Goal: Information Seeking & Learning: Learn about a topic

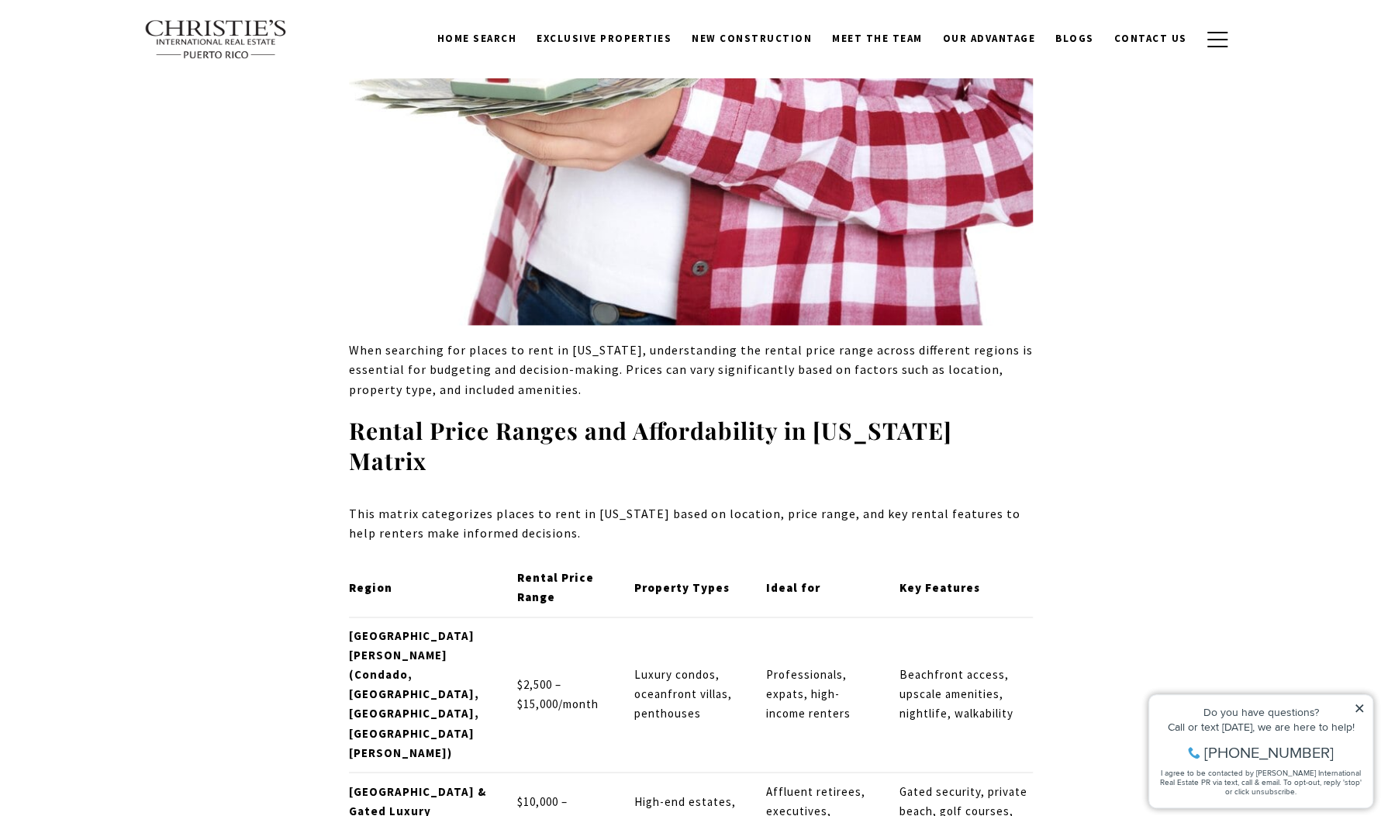
scroll to position [1163, 0]
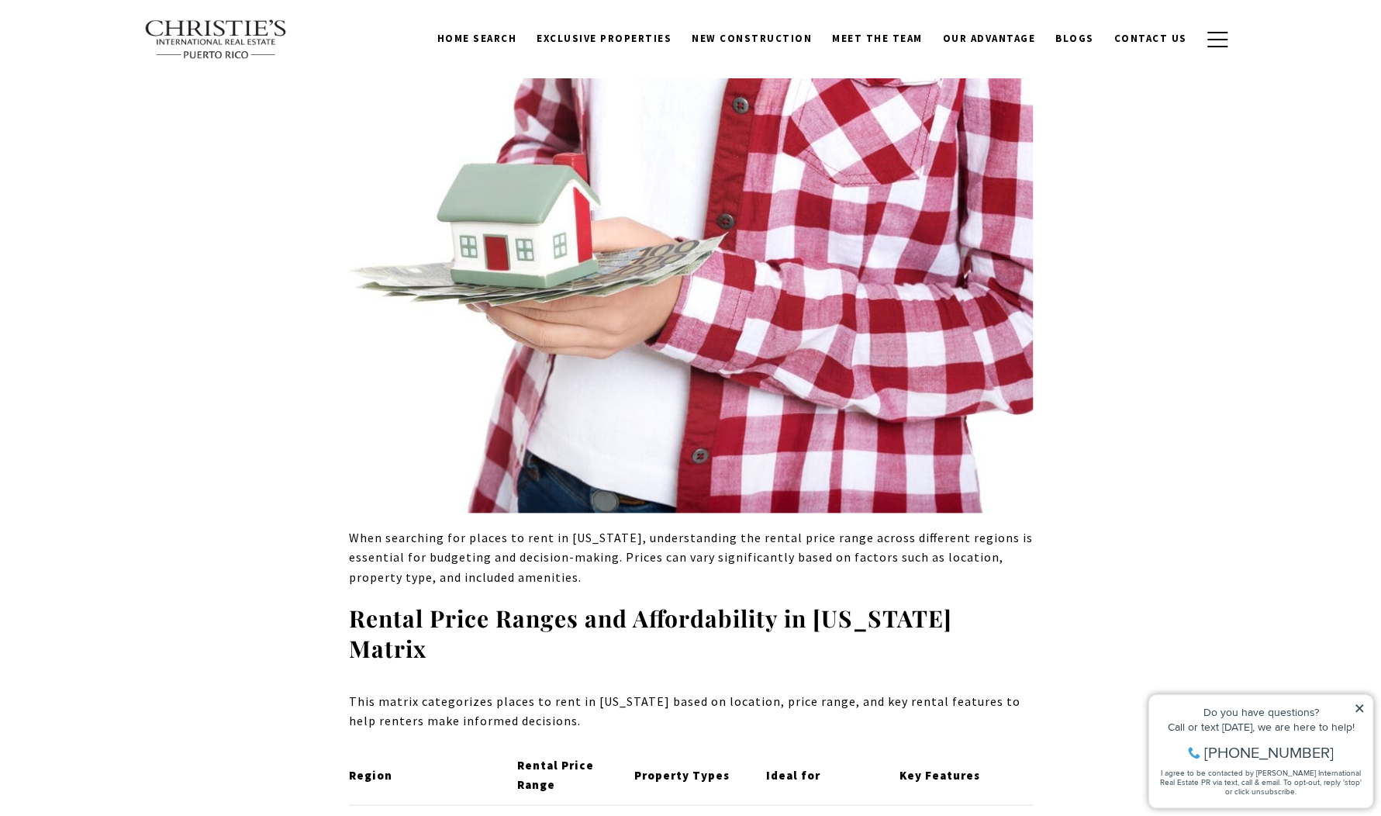
drag, startPoint x: 1065, startPoint y: 111, endPoint x: 1303, endPoint y: 279, distance: 291.5
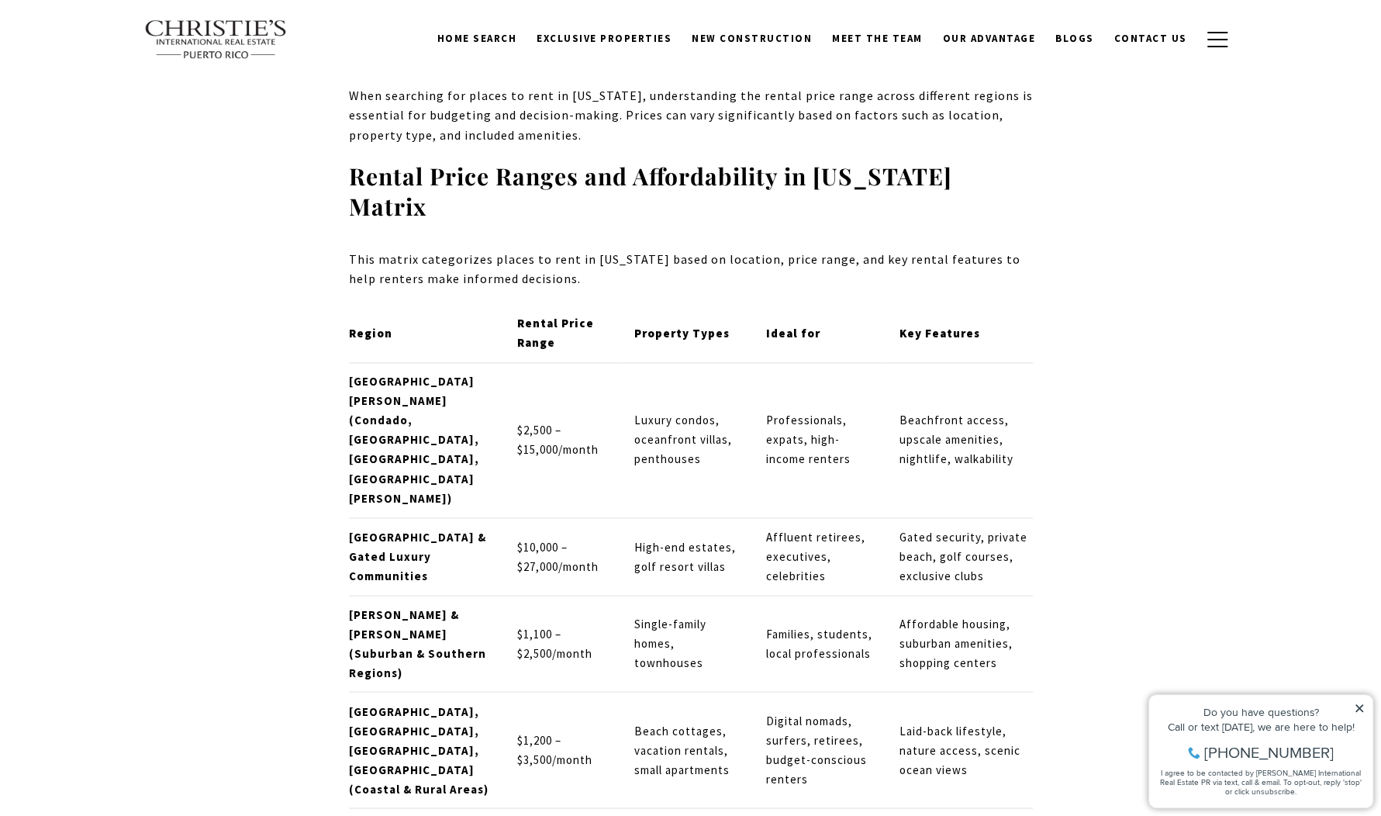
scroll to position [1604, 0]
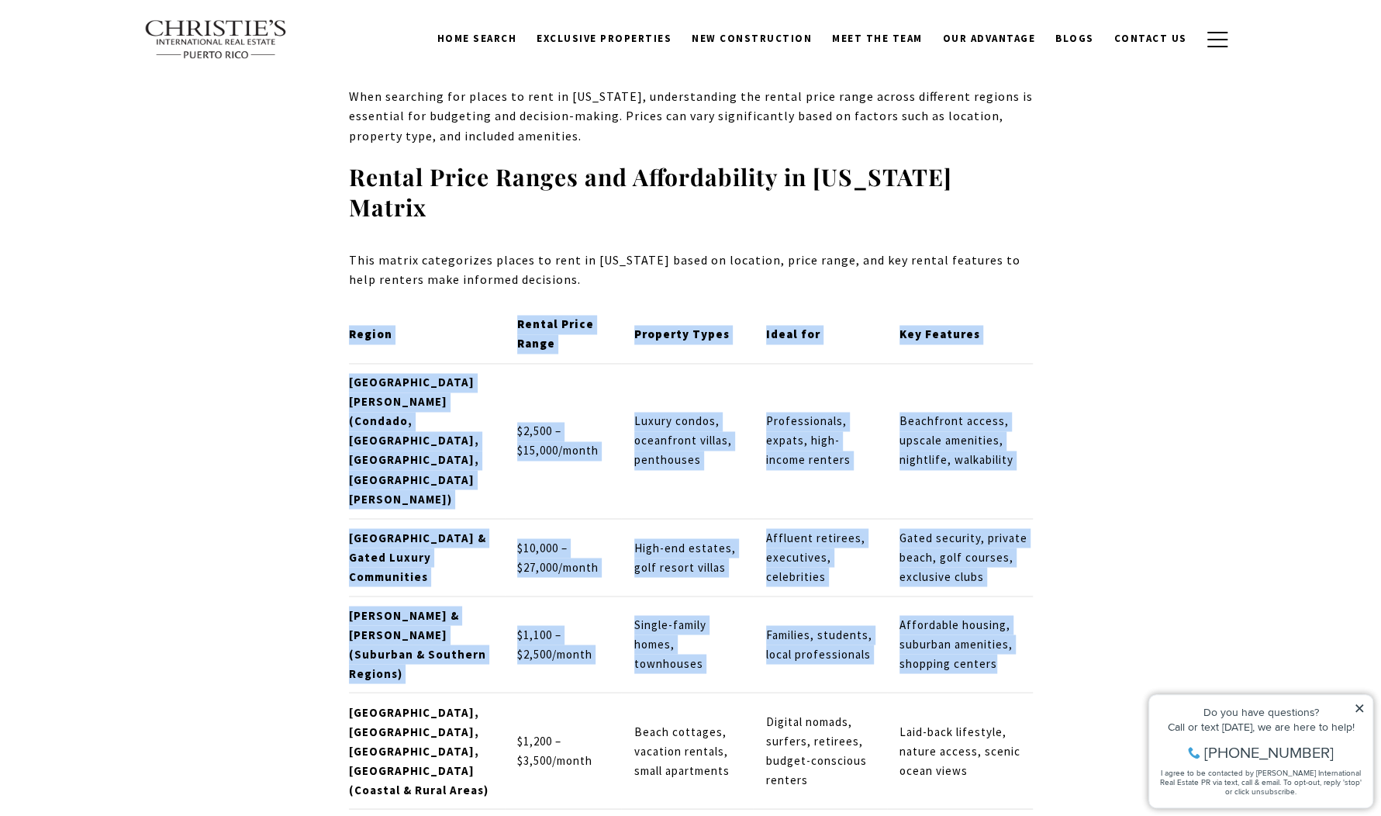
drag, startPoint x: 347, startPoint y: 514, endPoint x: 307, endPoint y: 508, distance: 40.0
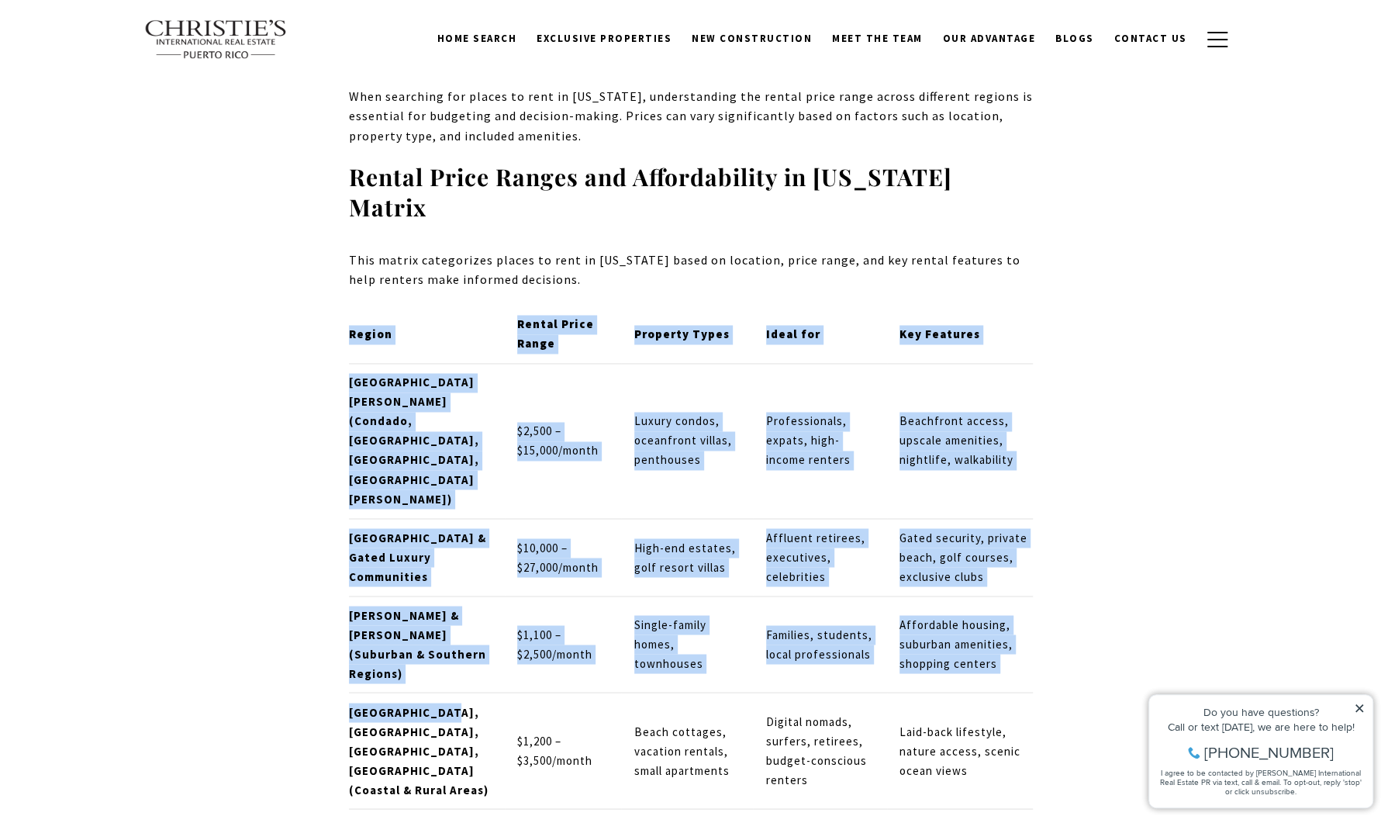
drag, startPoint x: 343, startPoint y: 512, endPoint x: 434, endPoint y: 521, distance: 92.0
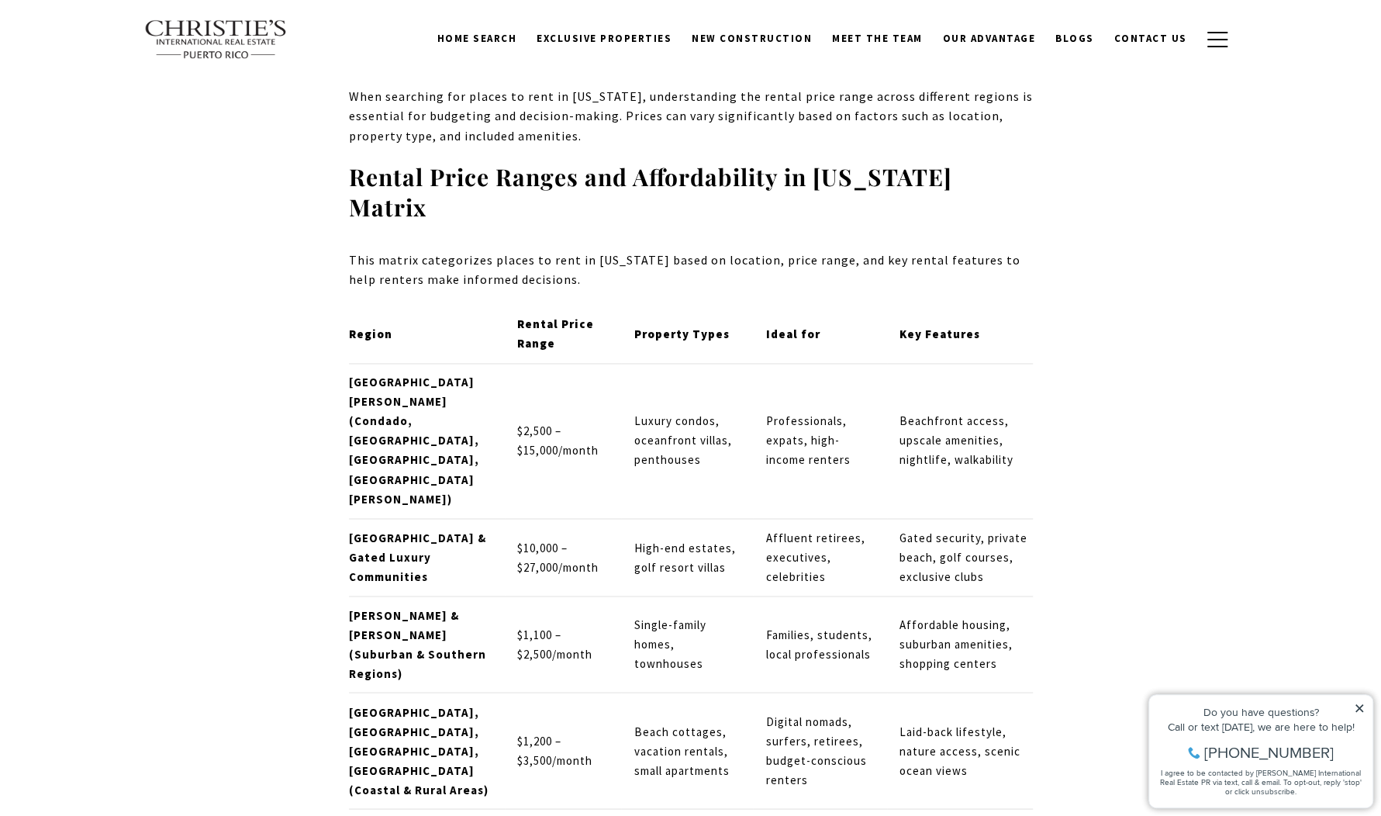
drag, startPoint x: 434, startPoint y: 521, endPoint x: 462, endPoint y: 532, distance: 29.9
click at [462, 692] on td "[GEOGRAPHIC_DATA], [GEOGRAPHIC_DATA], [GEOGRAPHIC_DATA], [GEOGRAPHIC_DATA] (Coa…" at bounding box center [427, 750] width 156 height 116
drag, startPoint x: 440, startPoint y: 532, endPoint x: 388, endPoint y: 524, distance: 51.8
click at [388, 692] on td "[GEOGRAPHIC_DATA], [GEOGRAPHIC_DATA], [GEOGRAPHIC_DATA], [GEOGRAPHIC_DATA] (Coa…" at bounding box center [427, 750] width 156 height 116
drag, startPoint x: 388, startPoint y: 524, endPoint x: 489, endPoint y: 532, distance: 101.1
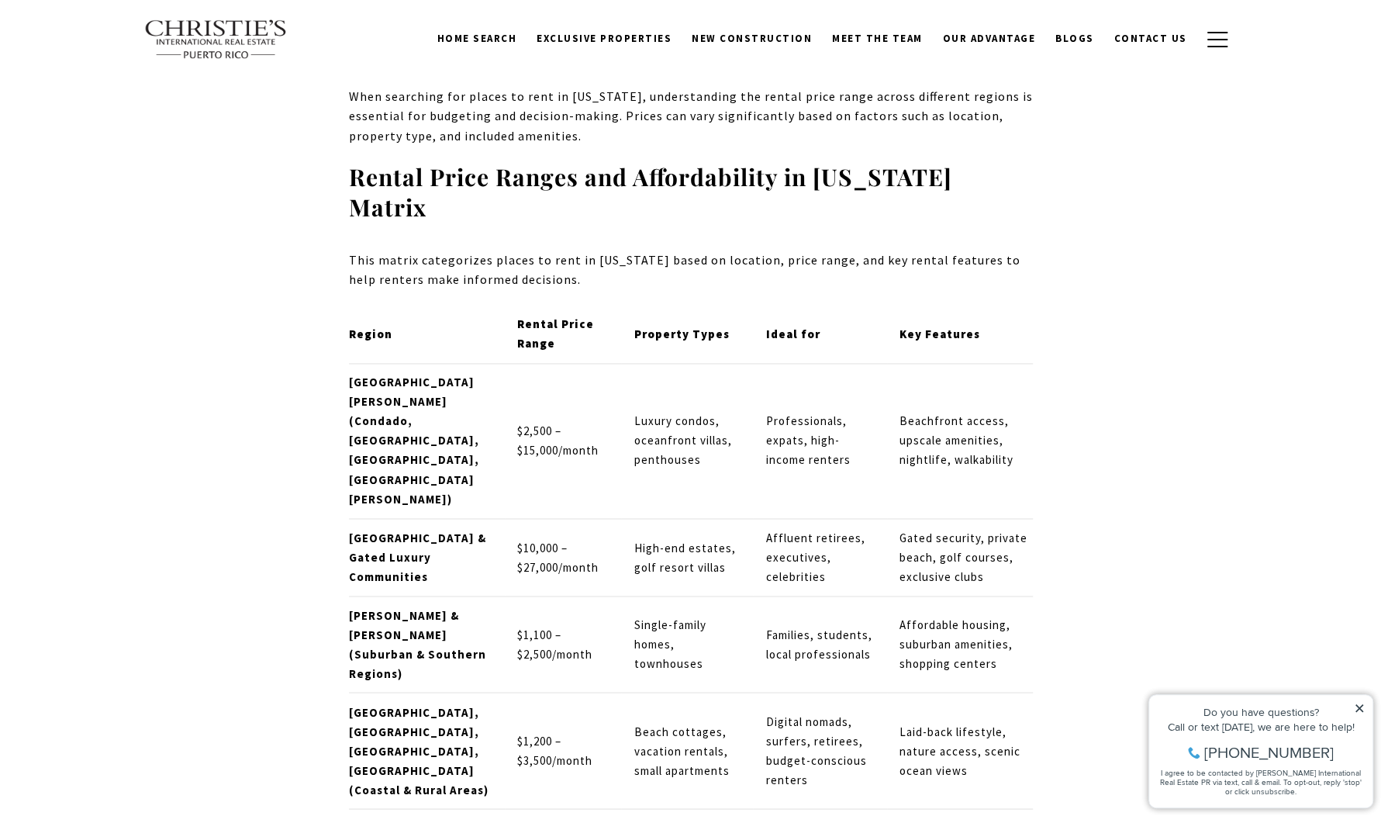
click at [489, 692] on td "[GEOGRAPHIC_DATA], [GEOGRAPHIC_DATA], [GEOGRAPHIC_DATA], [GEOGRAPHIC_DATA] (Coa…" at bounding box center [427, 750] width 156 height 116
drag, startPoint x: 461, startPoint y: 528, endPoint x: 350, endPoint y: 518, distance: 111.3
click at [350, 692] on td "[GEOGRAPHIC_DATA], [GEOGRAPHIC_DATA], [GEOGRAPHIC_DATA], [GEOGRAPHIC_DATA] (Coa…" at bounding box center [427, 750] width 156 height 116
drag, startPoint x: 350, startPoint y: 518, endPoint x: 374, endPoint y: 520, distance: 23.4
copy strong "Aguadilla, Rincón, Fajardo, Vieques"
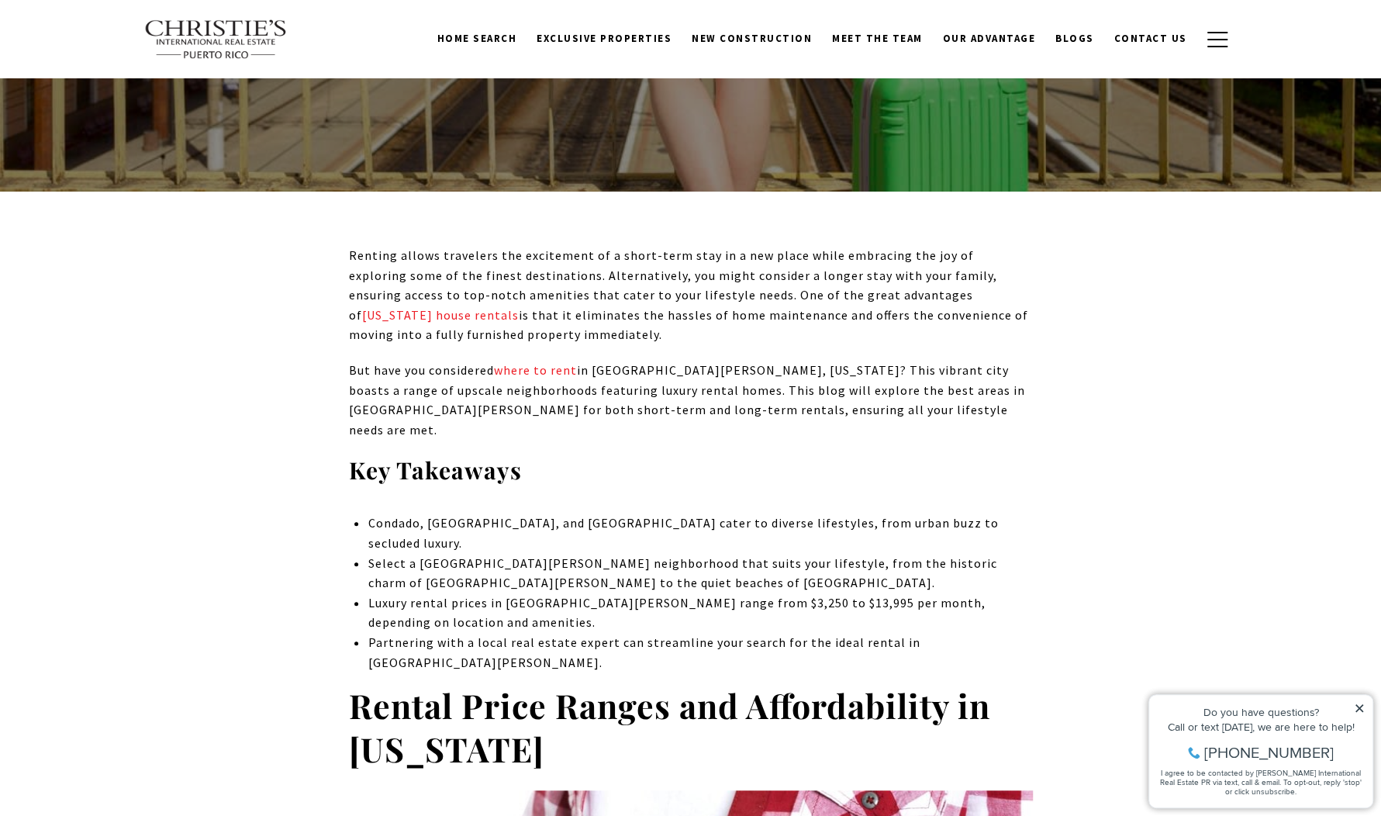
scroll to position [0, 0]
